Goal: Task Accomplishment & Management: Use online tool/utility

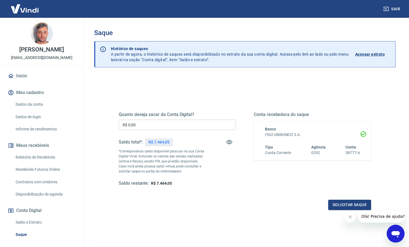
click at [165, 143] on p "R$ 7.464,05" at bounding box center [159, 143] width 21 height 6
copy p "7.464,05"
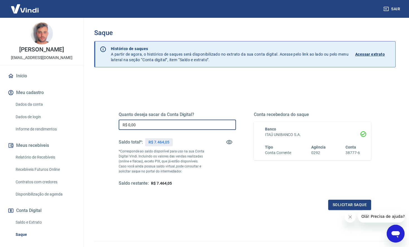
click at [171, 124] on input "R$ 0,00" at bounding box center [177, 125] width 117 height 10
paste input "7.464,05"
type input "R$ 7.464,05"
